Goal: Use online tool/utility

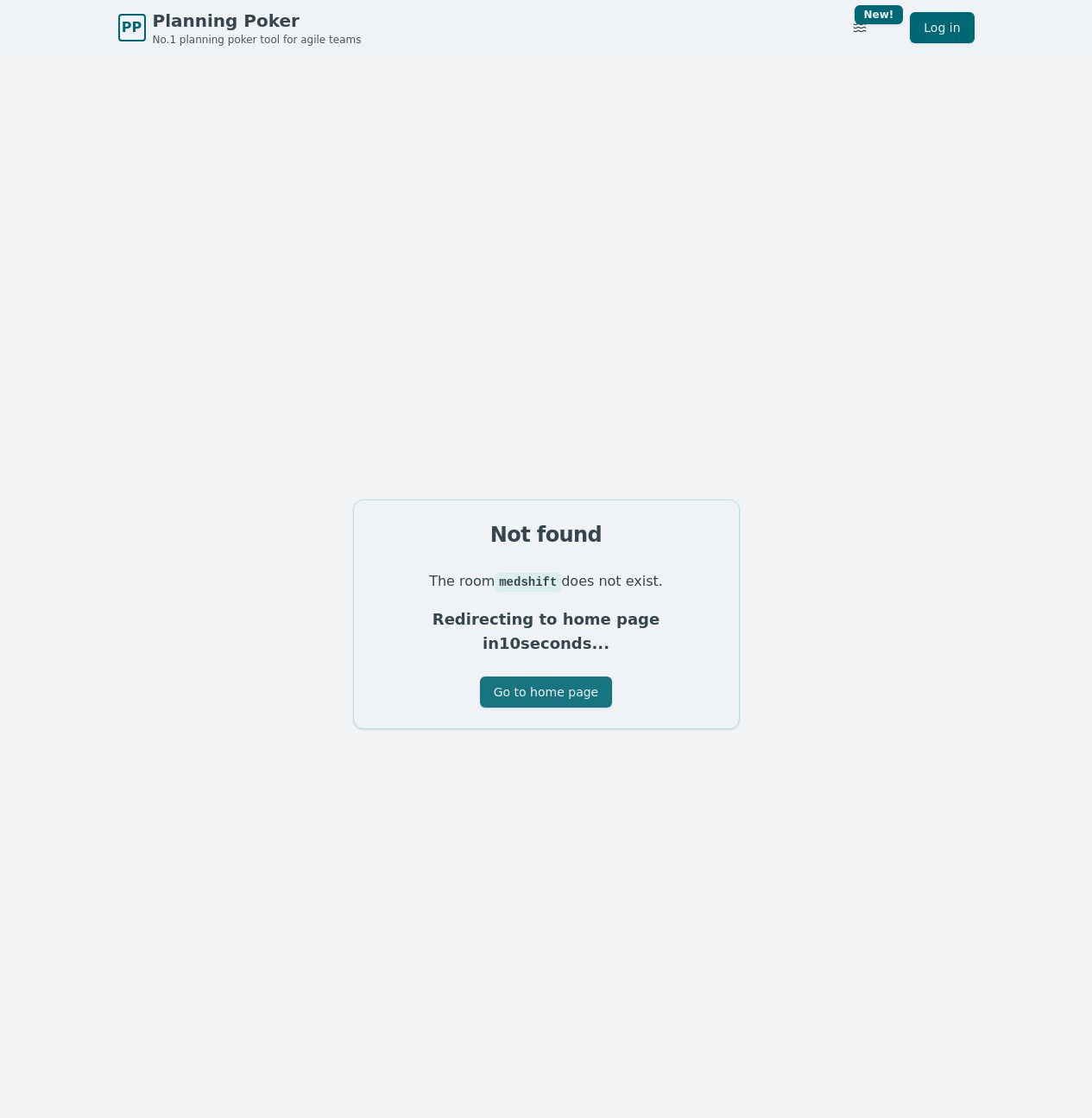
click at [531, 687] on button "Go to home page" at bounding box center [546, 692] width 132 height 31
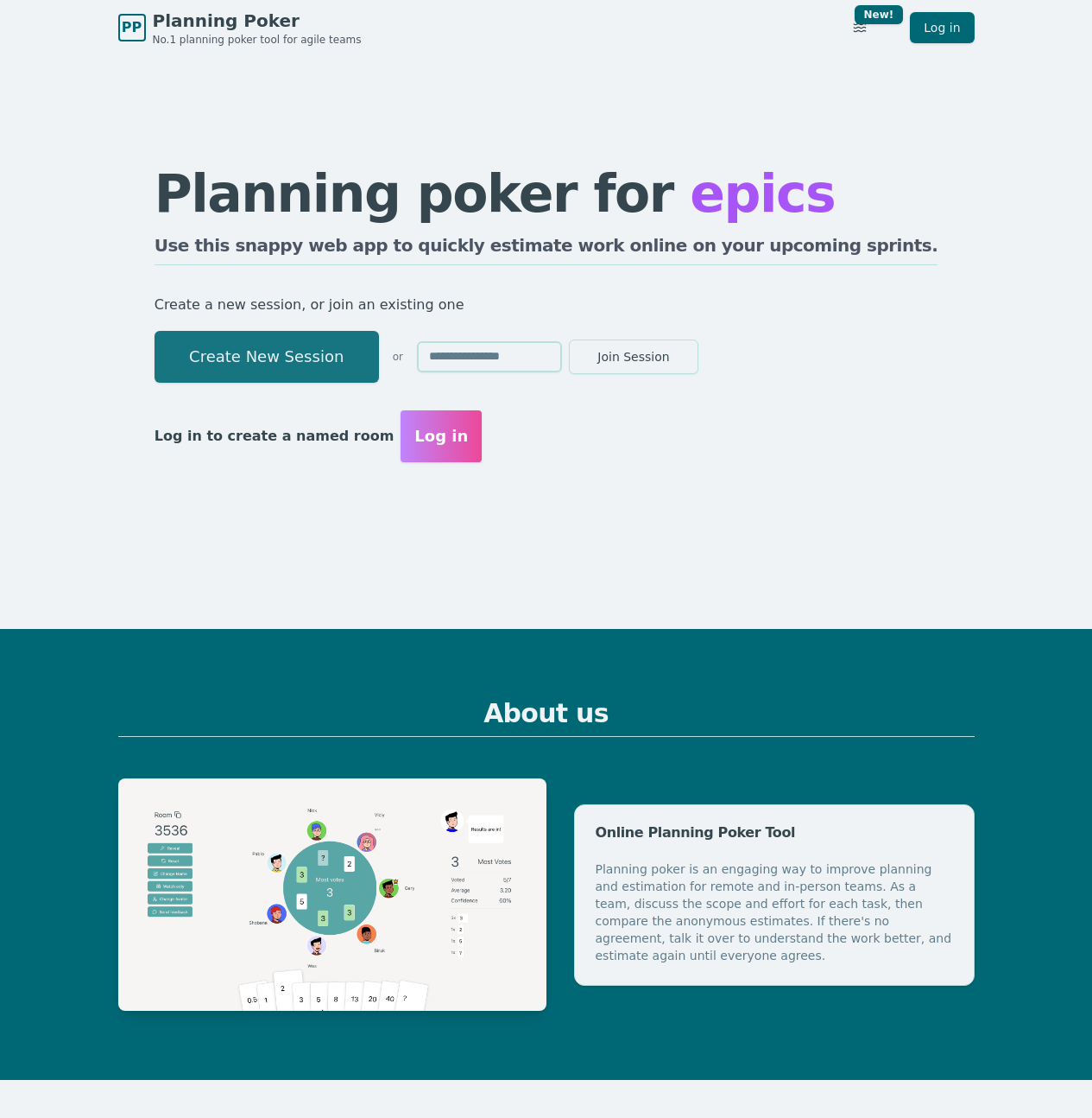
click at [320, 365] on button "Create New Session" at bounding box center [266, 356] width 224 height 51
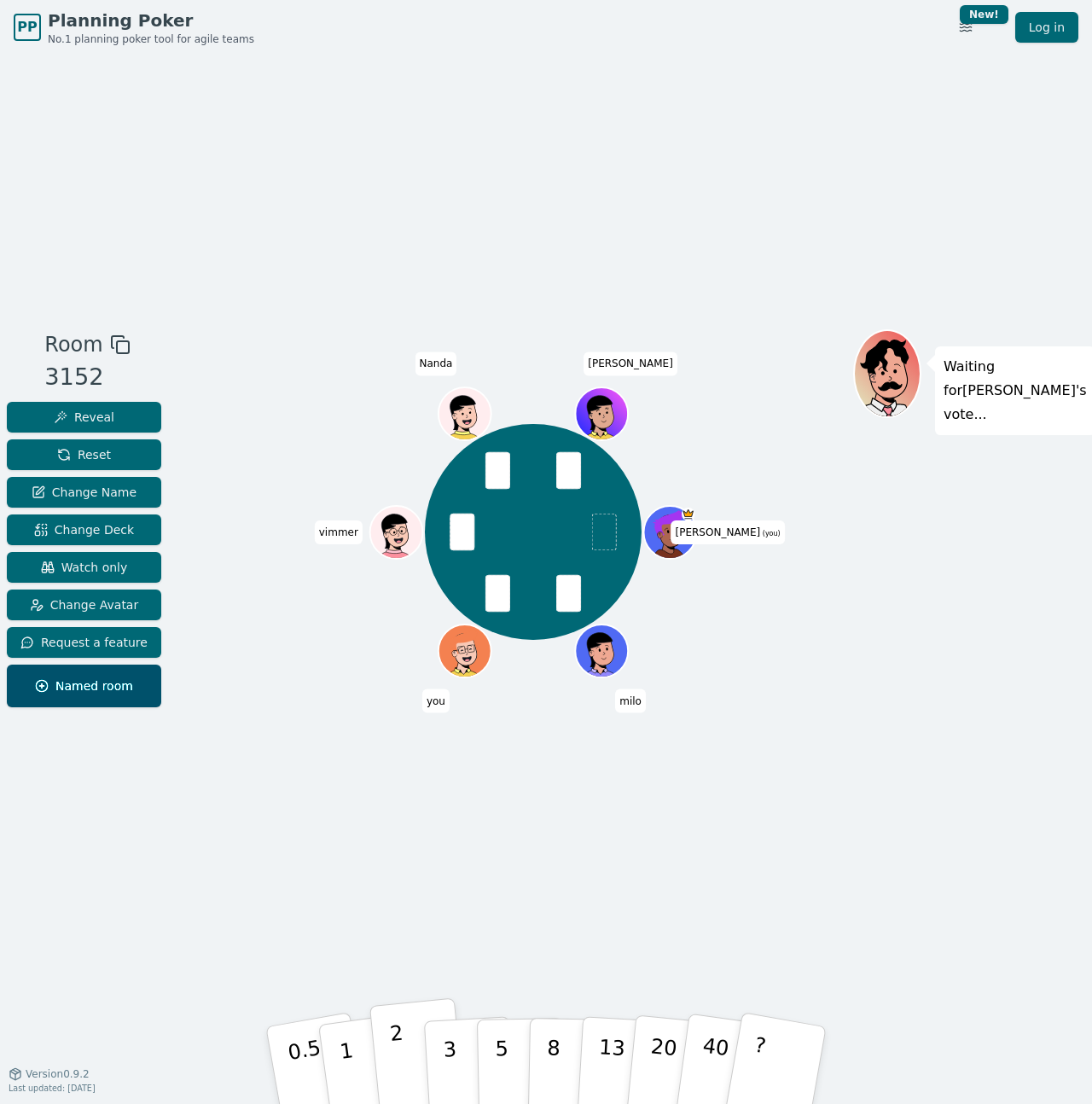
click at [397, 1065] on p "2" at bounding box center [399, 1067] width 22 height 93
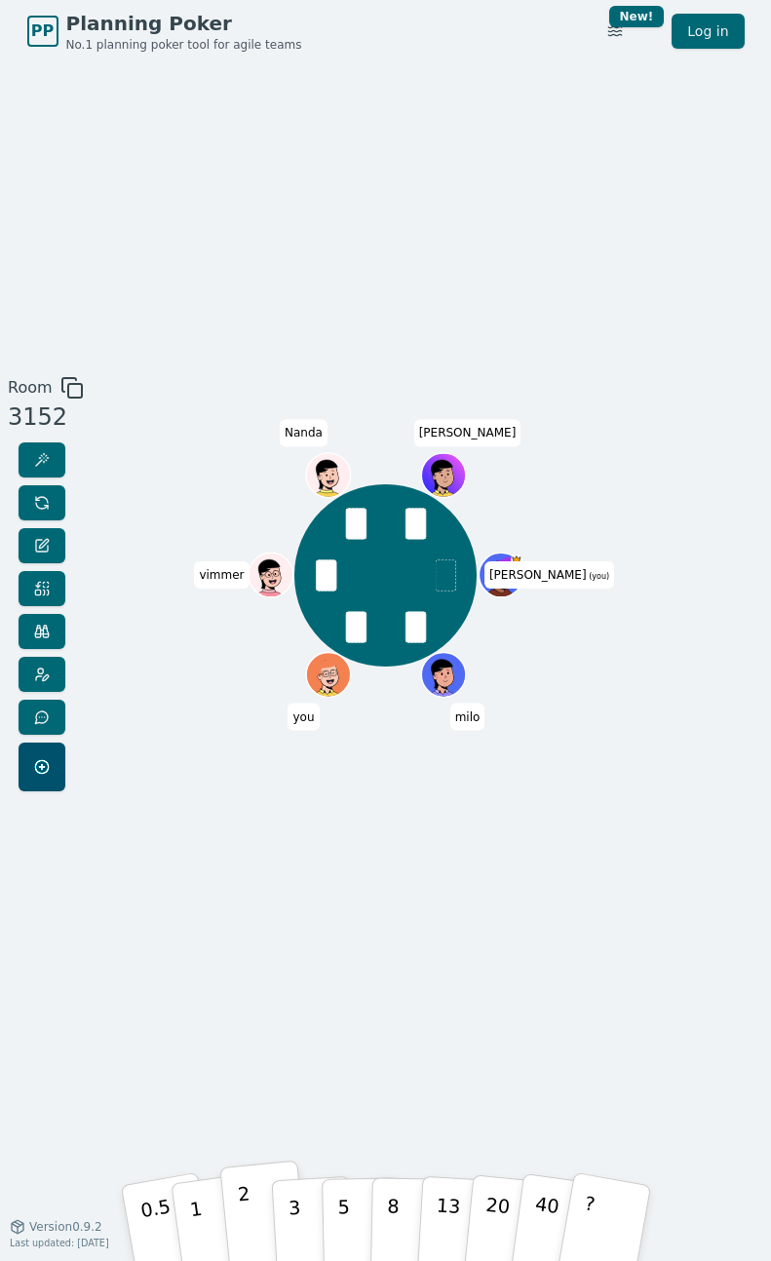
click at [238, 1204] on button "2" at bounding box center [263, 1221] width 89 height 124
click at [294, 1204] on p "3" at bounding box center [294, 1223] width 17 height 87
click at [246, 1212] on p "2" at bounding box center [246, 1223] width 20 height 87
click at [194, 1214] on p "1" at bounding box center [197, 1224] width 23 height 87
click at [148, 1215] on p "0.5" at bounding box center [157, 1224] width 44 height 90
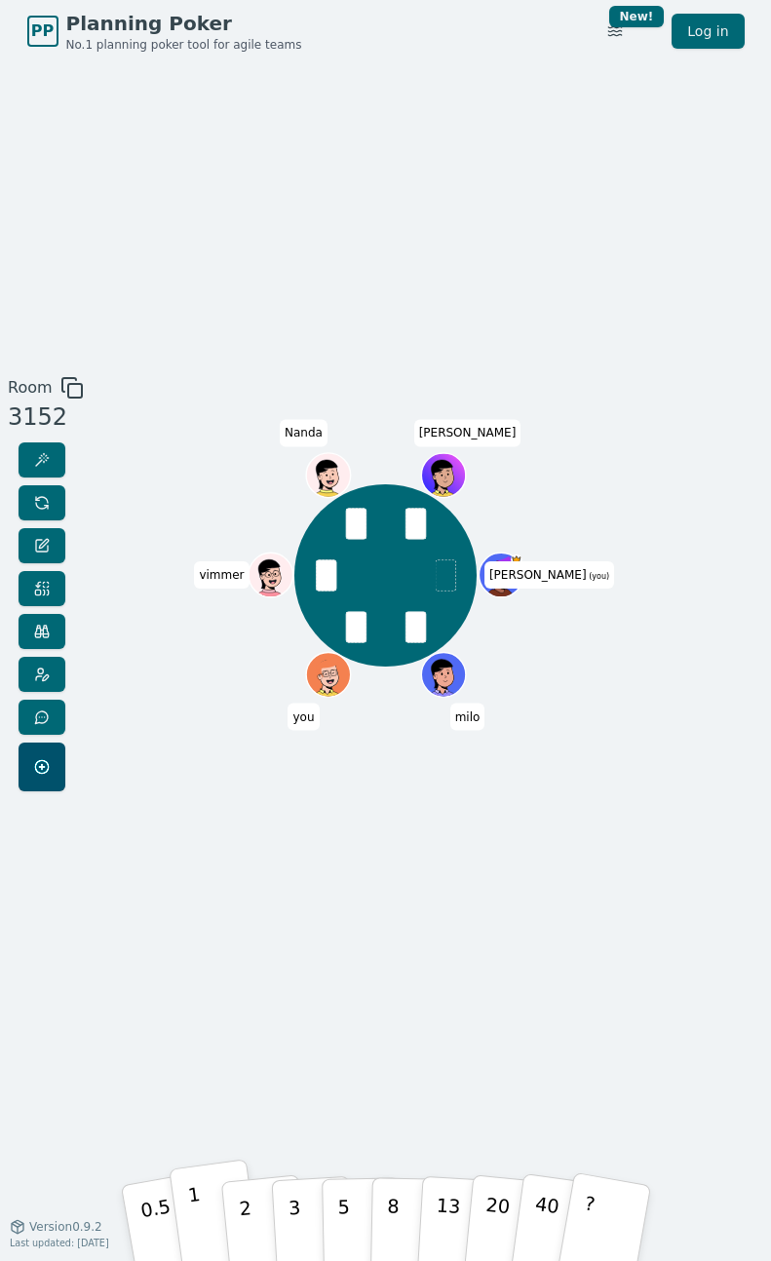
click at [194, 1217] on p "1" at bounding box center [197, 1224] width 23 height 87
